Goal: Information Seeking & Learning: Learn about a topic

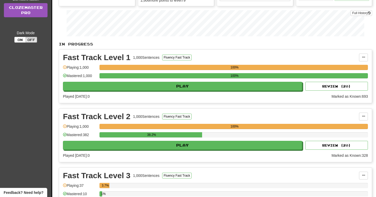
scroll to position [113, 0]
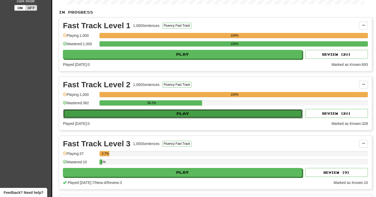
click at [245, 111] on button "Play" at bounding box center [182, 113] width 239 height 9
select select "**"
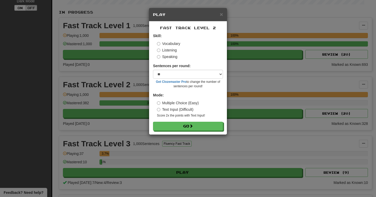
click at [174, 50] on label "Listening" at bounding box center [167, 50] width 20 height 5
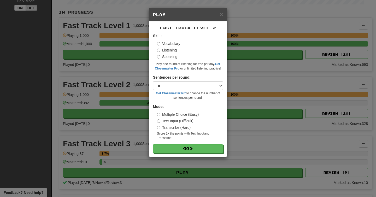
click at [173, 57] on label "Speaking" at bounding box center [167, 56] width 20 height 5
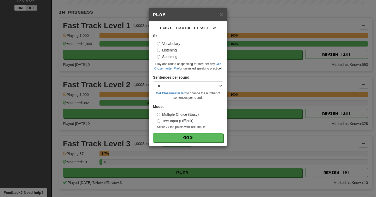
click at [173, 47] on div "Vocabulary Listening Speaking" at bounding box center [190, 50] width 66 height 18
click at [173, 45] on label "Vocabulary" at bounding box center [168, 43] width 23 height 5
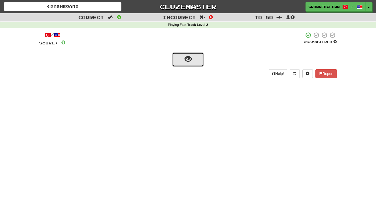
click at [190, 62] on span "show sentence" at bounding box center [188, 59] width 7 height 7
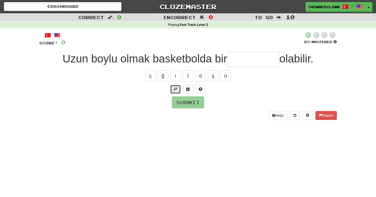
click at [177, 86] on button at bounding box center [175, 89] width 10 height 9
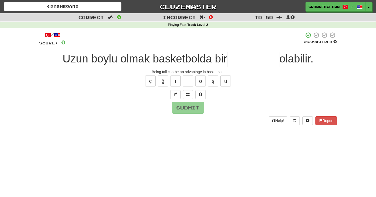
click at [244, 56] on input "text" at bounding box center [253, 59] width 52 height 15
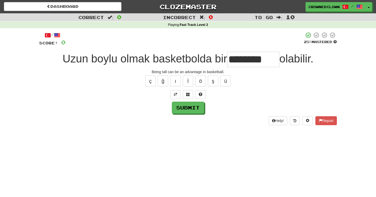
type input "*******"
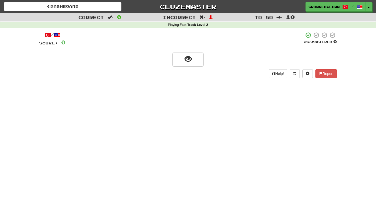
click at [193, 67] on div "/ Score: 0 25 % Mastered Help! Report" at bounding box center [188, 55] width 298 height 46
click at [193, 64] on button "show sentence" at bounding box center [187, 59] width 31 height 14
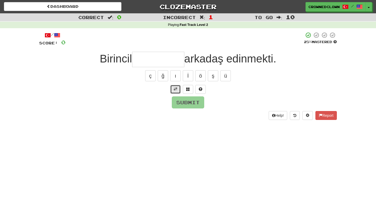
click at [178, 88] on button at bounding box center [175, 89] width 10 height 9
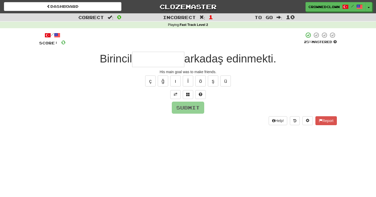
click at [167, 59] on input "text" at bounding box center [158, 59] width 52 height 15
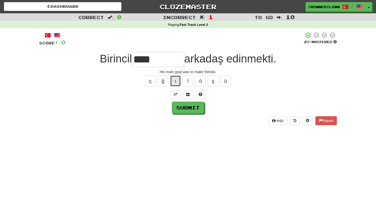
click at [172, 78] on button "ı" at bounding box center [175, 80] width 10 height 11
type input "*****"
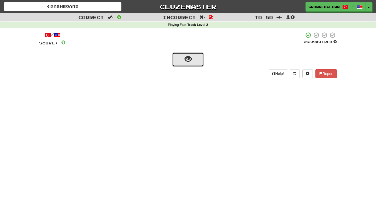
click at [195, 60] on button "show sentence" at bounding box center [187, 59] width 31 height 14
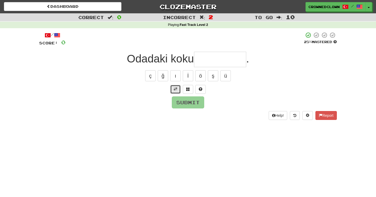
click at [173, 85] on button at bounding box center [175, 89] width 10 height 9
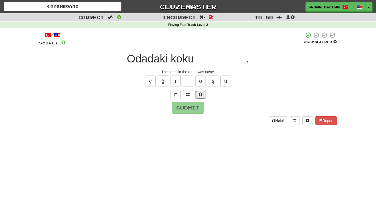
click at [199, 92] on span at bounding box center [201, 94] width 4 height 4
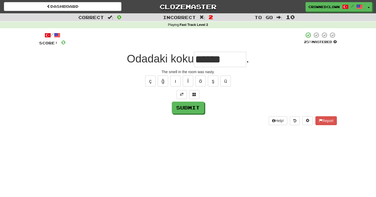
type input "********"
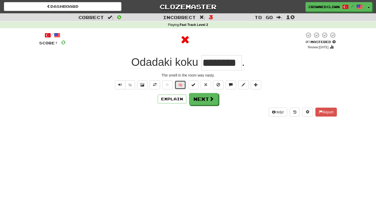
click at [182, 84] on button "🧠" at bounding box center [180, 84] width 11 height 9
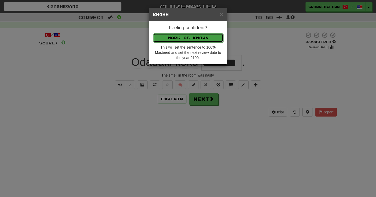
click at [213, 39] on button "Mark as Known" at bounding box center [188, 37] width 70 height 9
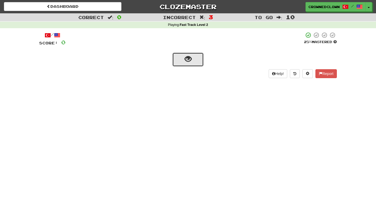
click at [195, 57] on button "show sentence" at bounding box center [187, 59] width 31 height 14
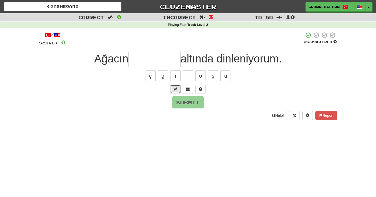
click at [177, 86] on button at bounding box center [175, 89] width 10 height 9
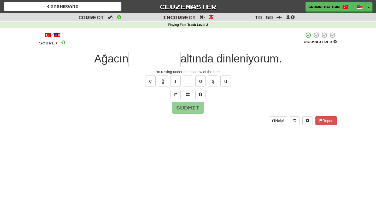
click at [169, 61] on input "text" at bounding box center [155, 59] width 52 height 15
click at [203, 94] on button at bounding box center [200, 94] width 10 height 9
click at [199, 94] on button at bounding box center [194, 94] width 10 height 9
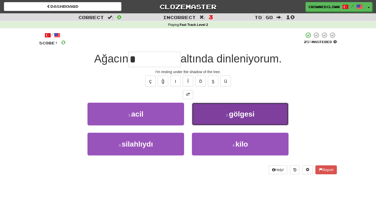
click at [210, 114] on button "2 . gölgesi" at bounding box center [240, 114] width 97 height 23
type input "*******"
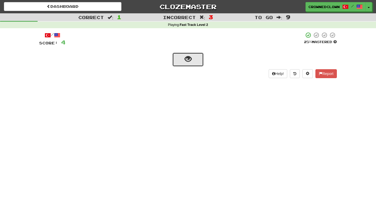
click at [189, 65] on button "show sentence" at bounding box center [187, 59] width 31 height 14
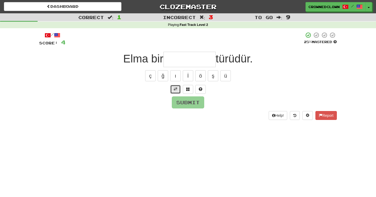
click at [172, 88] on button at bounding box center [175, 89] width 10 height 9
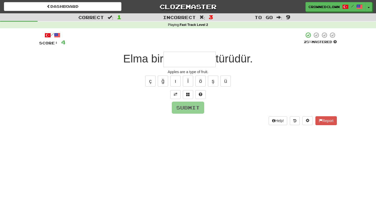
click at [191, 54] on input "text" at bounding box center [190, 59] width 52 height 15
click at [202, 94] on span at bounding box center [201, 94] width 4 height 4
click at [198, 94] on button at bounding box center [194, 94] width 10 height 9
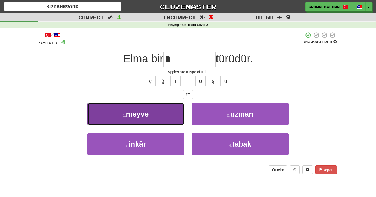
click at [172, 112] on button "1 . meyve" at bounding box center [135, 114] width 97 height 23
type input "*****"
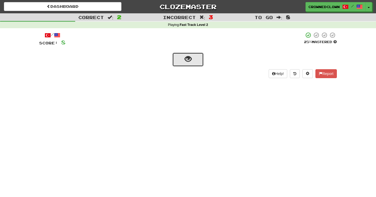
click at [187, 57] on span "show sentence" at bounding box center [188, 59] width 7 height 7
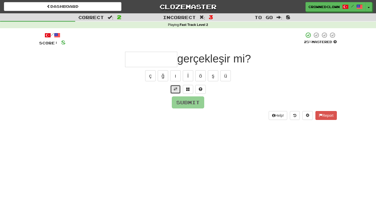
click at [175, 88] on span at bounding box center [176, 89] width 4 height 4
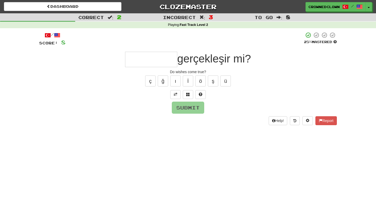
click at [159, 60] on input "text" at bounding box center [151, 59] width 52 height 15
click at [200, 94] on span at bounding box center [201, 94] width 4 height 4
click at [197, 94] on button at bounding box center [194, 94] width 10 height 9
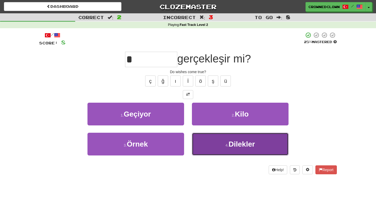
click at [202, 139] on button "4 . Dilekler" at bounding box center [240, 144] width 97 height 23
type input "********"
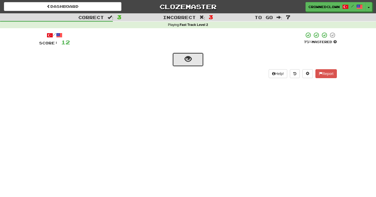
click at [188, 66] on button "show sentence" at bounding box center [187, 59] width 31 height 14
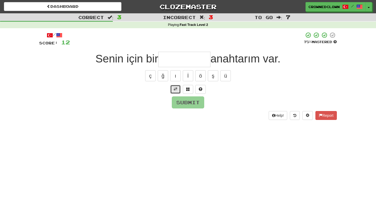
click at [177, 93] on button at bounding box center [175, 89] width 10 height 9
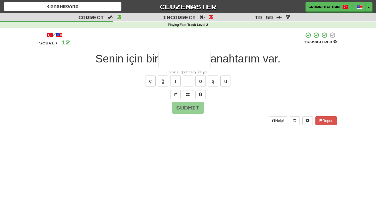
click at [187, 58] on input "text" at bounding box center [184, 59] width 52 height 15
click at [203, 95] on button at bounding box center [200, 94] width 10 height 9
click at [190, 91] on button at bounding box center [194, 94] width 10 height 9
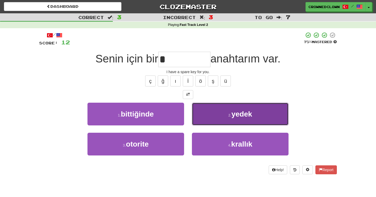
click at [216, 112] on button "2 . yedek" at bounding box center [240, 114] width 97 height 23
type input "*****"
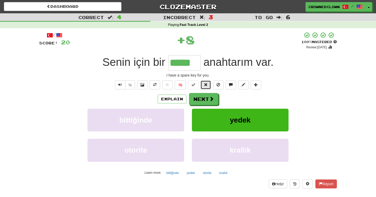
click at [206, 83] on span at bounding box center [206, 85] width 4 height 4
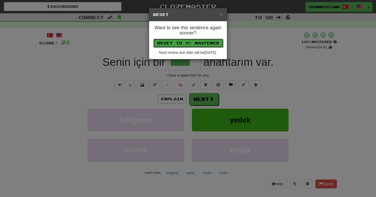
click at [200, 39] on button "Reset to 0% Mastered" at bounding box center [188, 43] width 70 height 9
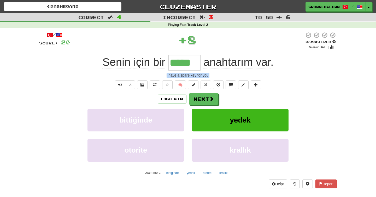
drag, startPoint x: 161, startPoint y: 74, endPoint x: 248, endPoint y: 74, distance: 86.7
click at [248, 74] on div "I have a spare key for you." at bounding box center [188, 75] width 298 height 5
copy div "I have a spare key for you."
click at [207, 97] on button "Next" at bounding box center [203, 99] width 29 height 12
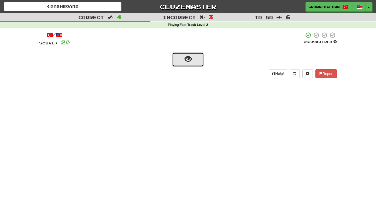
click at [192, 56] on button "show sentence" at bounding box center [187, 59] width 31 height 14
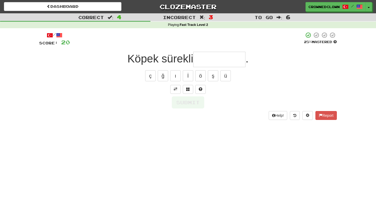
click at [192, 65] on span "Köpek sürekli" at bounding box center [160, 58] width 66 height 12
click at [173, 88] on button at bounding box center [175, 89] width 10 height 9
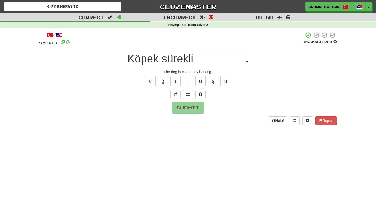
click at [210, 60] on input "text" at bounding box center [219, 59] width 52 height 15
click at [205, 93] on button at bounding box center [200, 94] width 10 height 9
click at [197, 93] on button at bounding box center [194, 94] width 10 height 9
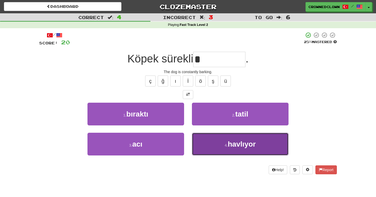
click at [210, 149] on button "4 . havlıyor" at bounding box center [240, 144] width 97 height 23
type input "********"
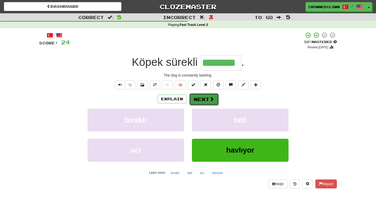
click at [214, 98] on button "Next" at bounding box center [203, 99] width 29 height 12
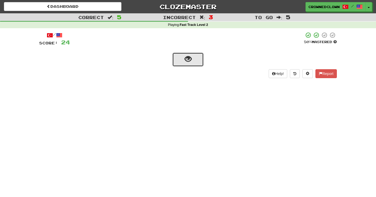
click at [187, 65] on button "show sentence" at bounding box center [187, 59] width 31 height 14
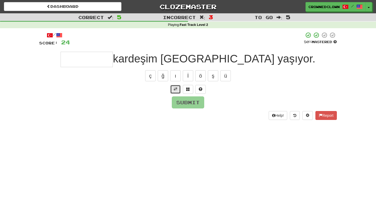
click at [175, 90] on span at bounding box center [176, 89] width 4 height 4
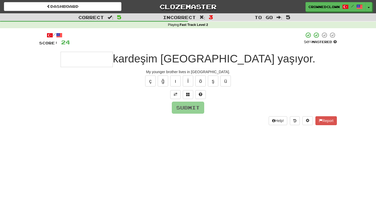
click at [113, 63] on input "text" at bounding box center [87, 59] width 52 height 15
click at [203, 94] on button at bounding box center [200, 94] width 10 height 9
click at [199, 93] on button at bounding box center [194, 94] width 10 height 9
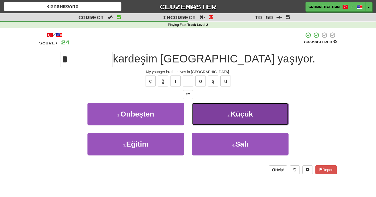
click at [210, 110] on button "2 . Küçük" at bounding box center [240, 114] width 97 height 23
type input "*****"
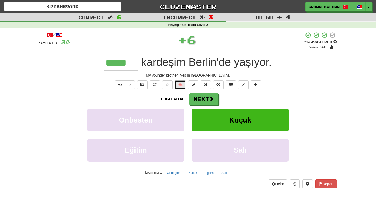
click at [180, 87] on button "🧠" at bounding box center [180, 84] width 11 height 9
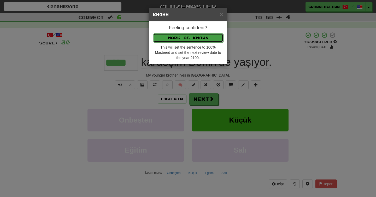
click at [192, 37] on button "Mark as Known" at bounding box center [188, 37] width 70 height 9
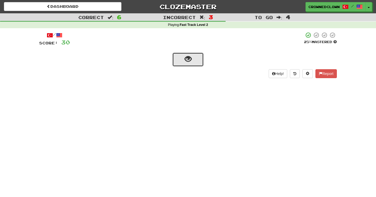
click at [195, 64] on button "show sentence" at bounding box center [187, 59] width 31 height 14
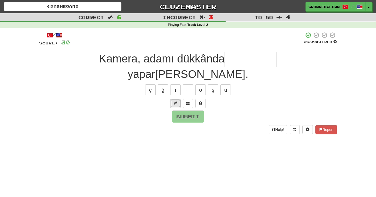
click at [176, 99] on button at bounding box center [175, 103] width 10 height 9
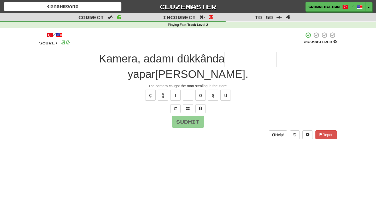
click at [225, 57] on input "text" at bounding box center [251, 59] width 52 height 15
click at [188, 90] on button "İ" at bounding box center [188, 95] width 10 height 11
click at [172, 90] on button "ı" at bounding box center [175, 95] width 10 height 11
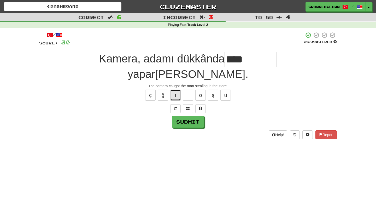
click at [172, 90] on button "ı" at bounding box center [175, 95] width 10 height 11
type input "*********"
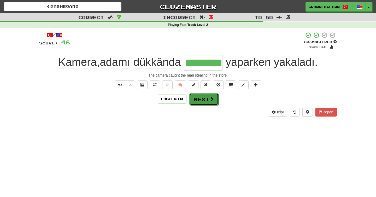
click at [206, 95] on button "Next" at bounding box center [203, 99] width 29 height 12
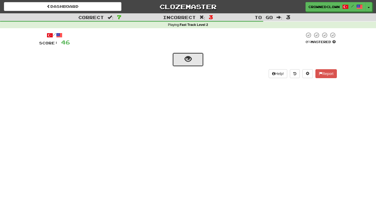
click at [181, 65] on button "show sentence" at bounding box center [187, 59] width 31 height 14
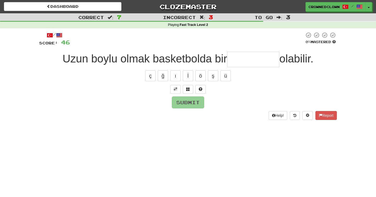
click at [252, 57] on input "text" at bounding box center [253, 59] width 52 height 15
type input "*******"
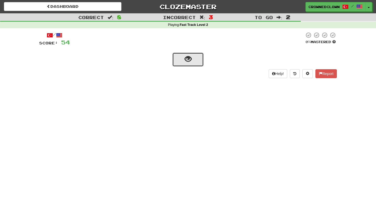
click at [196, 64] on button "show sentence" at bounding box center [187, 59] width 31 height 14
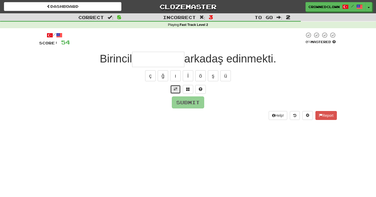
click at [175, 91] on button at bounding box center [175, 89] width 10 height 9
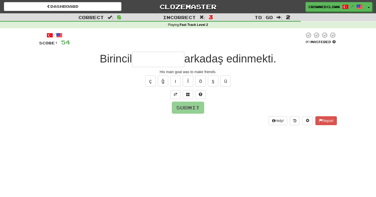
click at [171, 62] on input "text" at bounding box center [158, 59] width 52 height 15
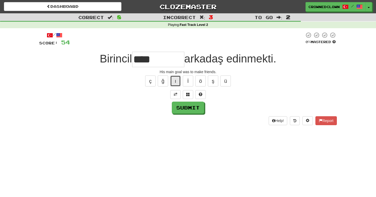
click at [173, 78] on button "ı" at bounding box center [175, 80] width 10 height 11
type input "*****"
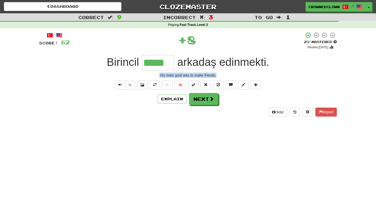
drag, startPoint x: 214, startPoint y: 77, endPoint x: 244, endPoint y: 77, distance: 29.8
click at [244, 77] on div "His main goal was to make friends." at bounding box center [188, 75] width 298 height 5
copy div "His main goal was to make friends."
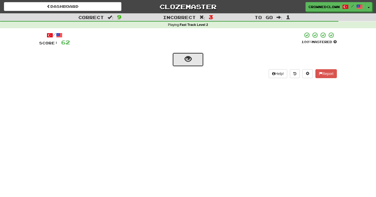
click at [187, 53] on button "show sentence" at bounding box center [187, 59] width 31 height 14
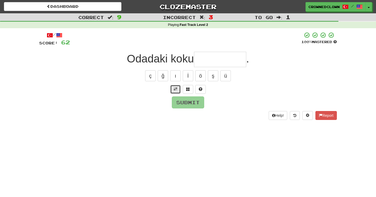
click at [178, 87] on button at bounding box center [175, 89] width 10 height 9
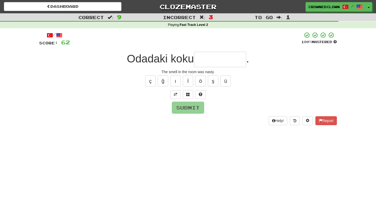
click at [222, 55] on input "text" at bounding box center [220, 59] width 52 height 15
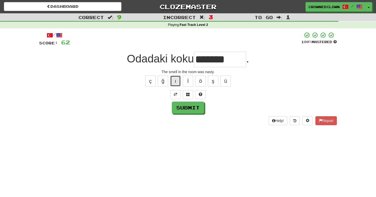
click at [175, 83] on button "ı" at bounding box center [175, 80] width 10 height 11
type input "********"
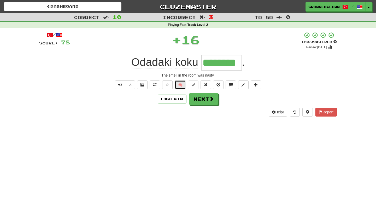
click at [177, 86] on button "🧠" at bounding box center [180, 84] width 11 height 9
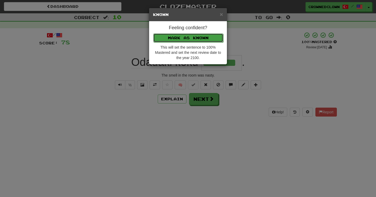
click at [193, 34] on button "Mark as Known" at bounding box center [188, 37] width 70 height 9
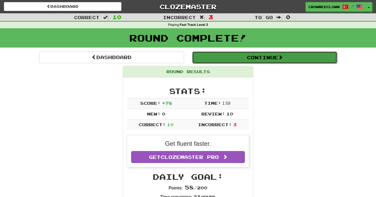
click at [255, 60] on button "Continue" at bounding box center [264, 57] width 145 height 12
